Goal: Information Seeking & Learning: Learn about a topic

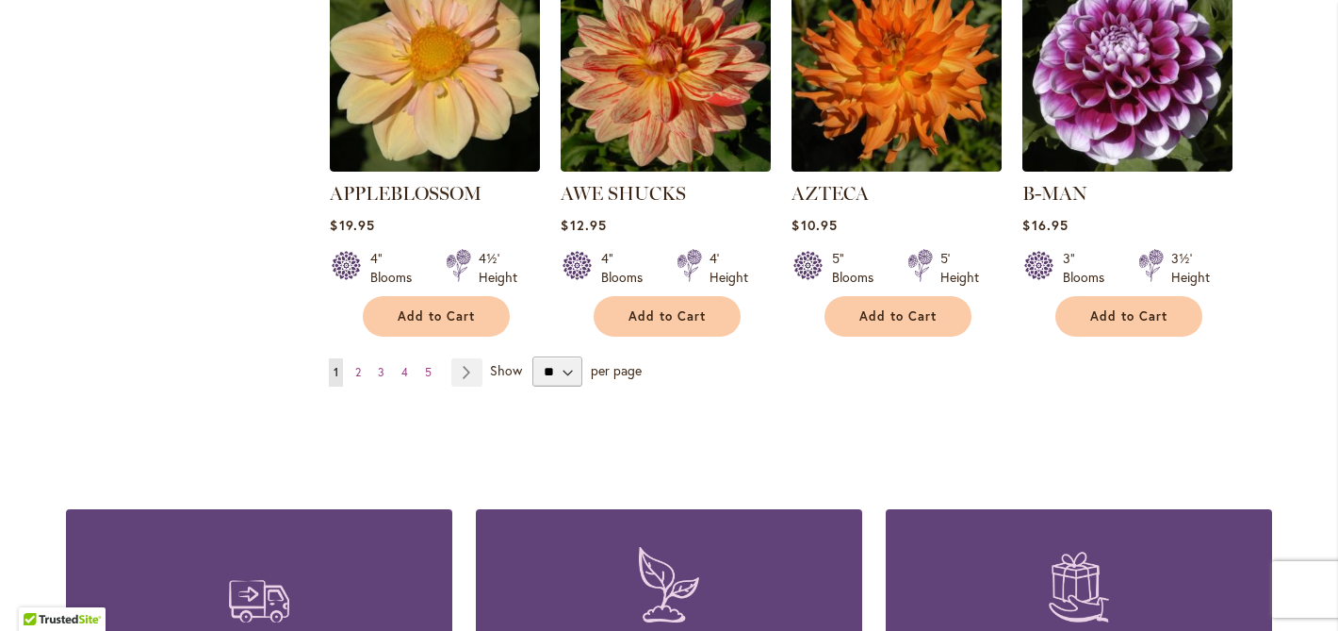
scroll to position [1730, 0]
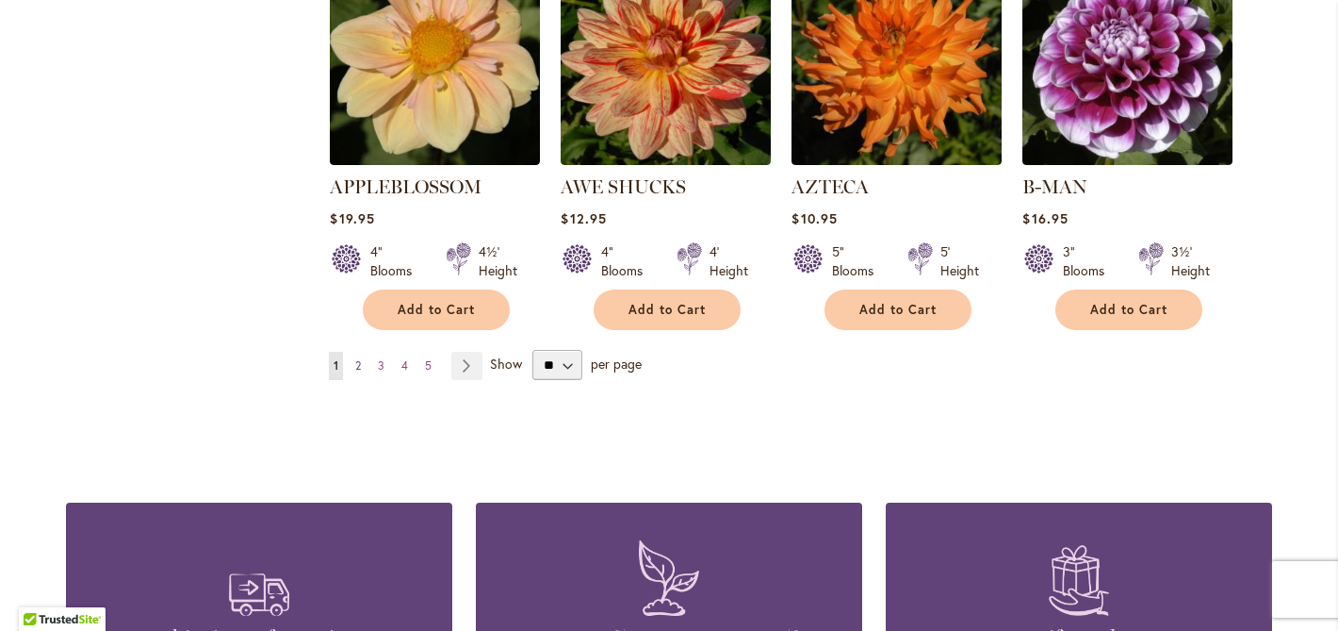
click at [364, 352] on link "Page 2" at bounding box center [358, 366] width 15 height 28
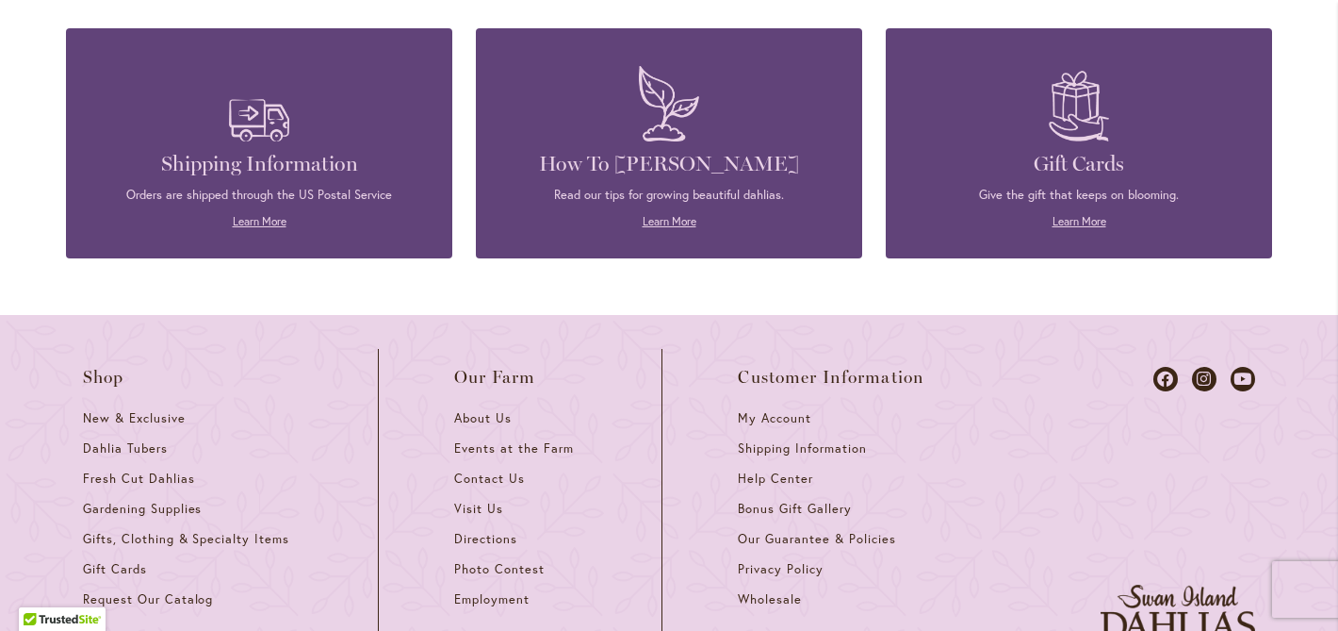
scroll to position [2175, 0]
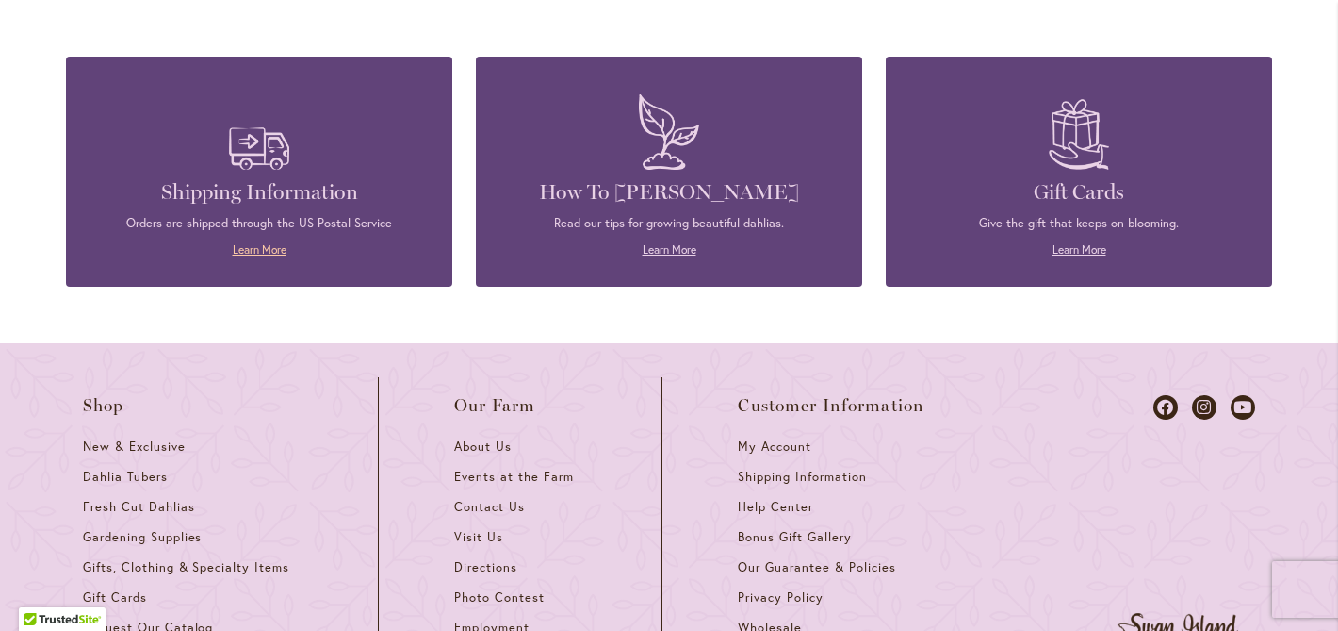
click at [264, 242] on link "Learn More" at bounding box center [260, 249] width 54 height 14
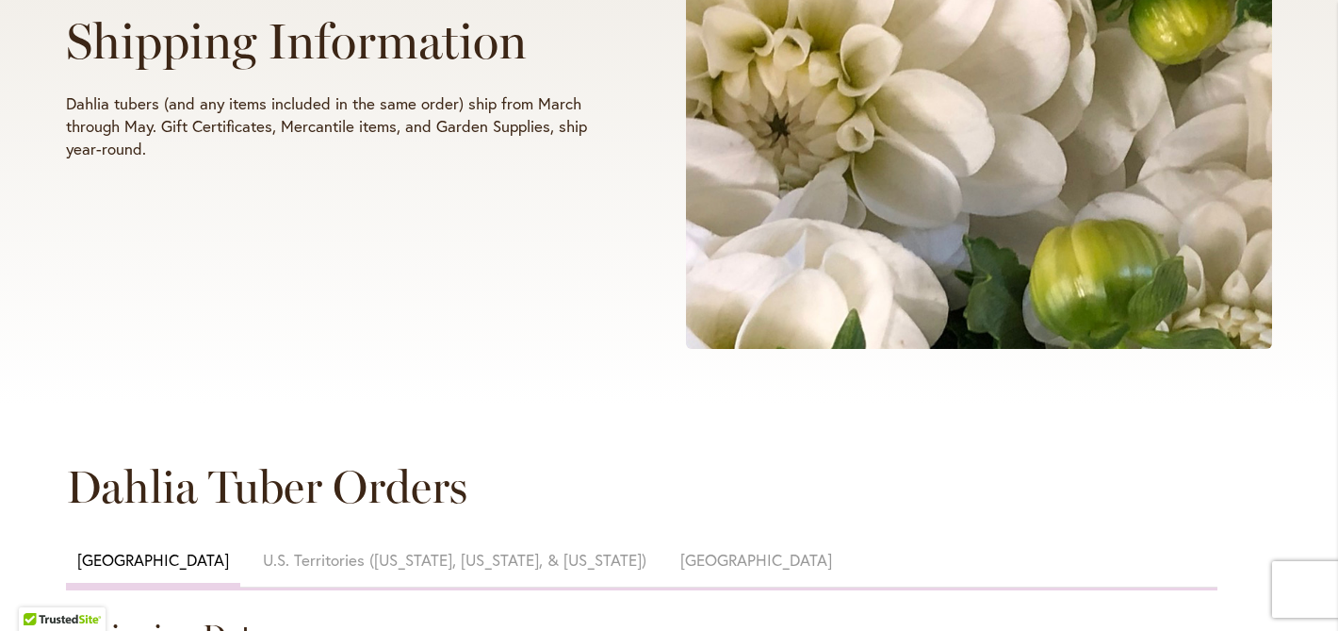
scroll to position [479, 0]
